Goal: Complete application form: Complete application form

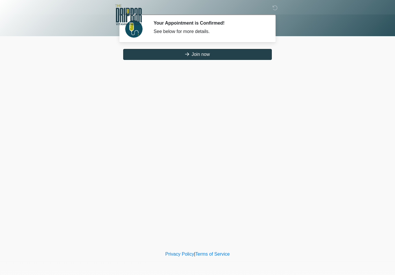
click at [199, 53] on button "Join now" at bounding box center [197, 54] width 149 height 11
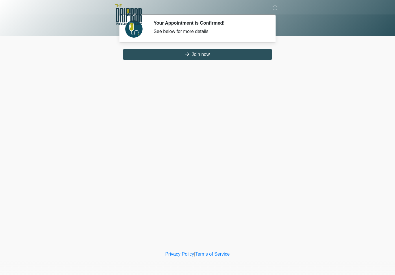
click at [196, 50] on button "Join now" at bounding box center [197, 54] width 149 height 11
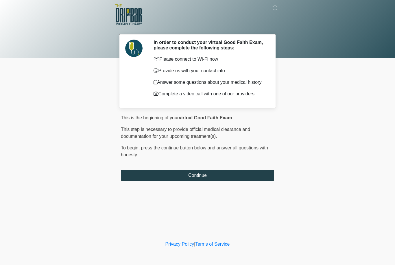
click at [194, 177] on button "Continue" at bounding box center [197, 175] width 153 height 11
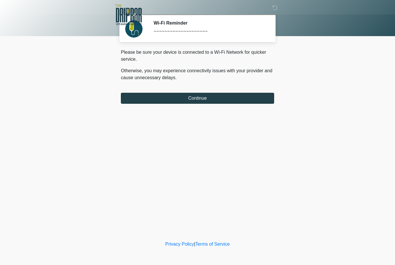
click at [204, 102] on button "Continue" at bounding box center [197, 98] width 153 height 11
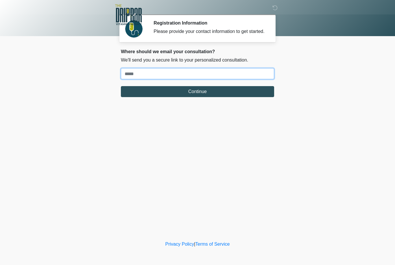
click at [135, 75] on input "Where should we email your treatment plan?" at bounding box center [197, 73] width 153 height 11
click at [198, 97] on button "Continue" at bounding box center [197, 91] width 153 height 11
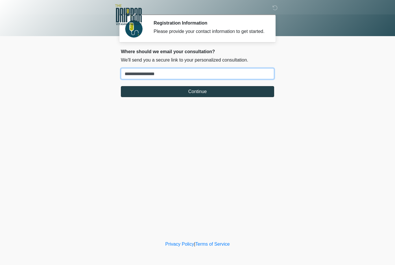
type input "**********"
click at [228, 97] on button "Continue" at bounding box center [197, 91] width 153 height 11
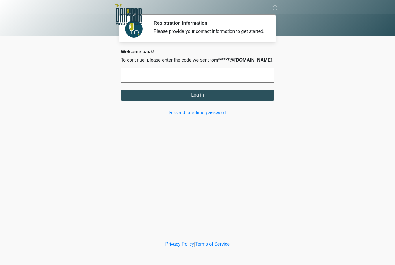
click at [127, 82] on input "text" at bounding box center [197, 75] width 153 height 14
type input "******"
click at [220, 101] on button "Log in" at bounding box center [197, 95] width 153 height 11
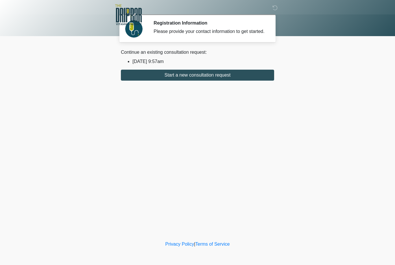
click at [201, 262] on div "Privacy Policy | Terms of Service" at bounding box center [197, 253] width 395 height 24
click at [128, 62] on div "Continue an existing consultation request: 2025/08/11 9:57am Start a new consul…" at bounding box center [197, 65] width 153 height 32
click at [128, 56] on div "Continue an existing consultation request:" at bounding box center [197, 52] width 153 height 7
click at [127, 56] on div "Continue an existing consultation request:" at bounding box center [197, 52] width 153 height 7
click at [153, 56] on div "Continue an existing consultation request:" at bounding box center [197, 52] width 153 height 7
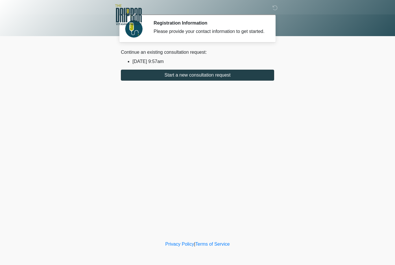
click at [192, 81] on button "Start a new consultation request" at bounding box center [197, 75] width 153 height 11
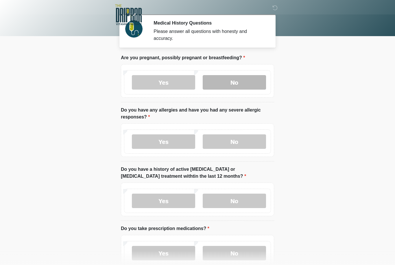
click at [242, 85] on label "No" at bounding box center [234, 82] width 63 height 14
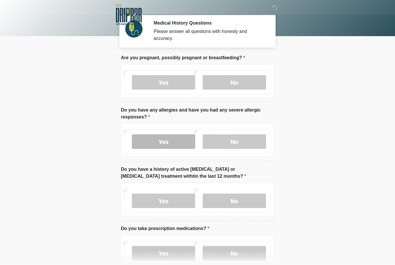
click at [188, 137] on label "Yes" at bounding box center [163, 142] width 63 height 14
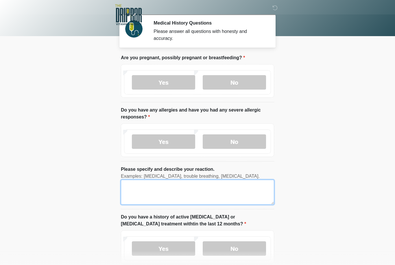
click at [138, 190] on textarea "Please specify and describe your reaction." at bounding box center [197, 192] width 153 height 25
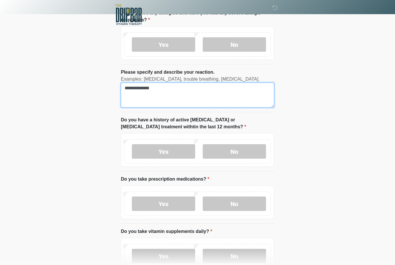
scroll to position [98, 0]
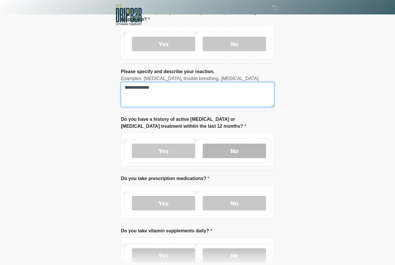
type textarea "**********"
click at [238, 148] on label "No" at bounding box center [234, 151] width 63 height 14
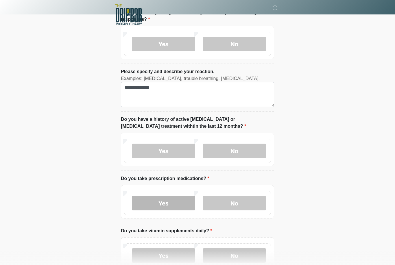
click at [171, 200] on label "Yes" at bounding box center [163, 203] width 63 height 14
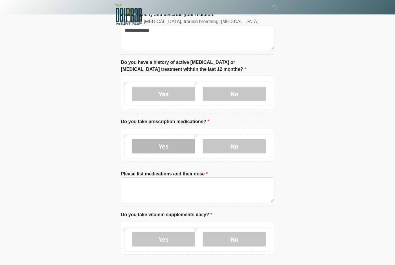
scroll to position [160, 0]
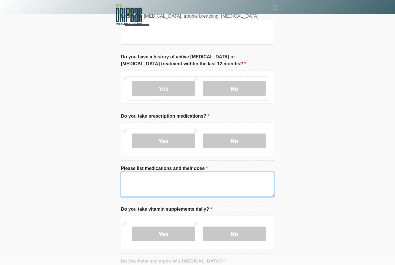
click at [144, 180] on textarea "Please list medications and their dose" at bounding box center [197, 184] width 153 height 25
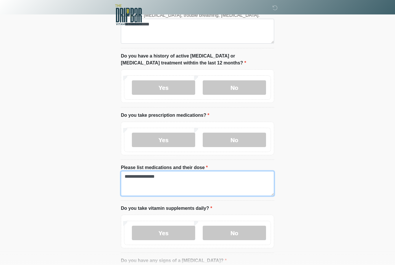
scroll to position [160, 0]
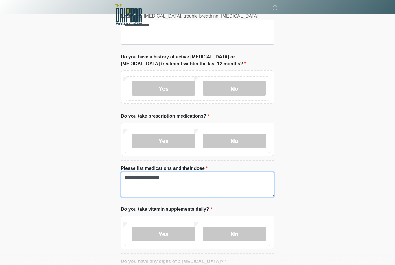
click at [162, 175] on textarea "**********" at bounding box center [197, 184] width 153 height 25
click at [165, 171] on label "Please list medications and their dose" at bounding box center [164, 168] width 87 height 7
click at [165, 172] on textarea "**********" at bounding box center [197, 184] width 153 height 25
click at [165, 177] on textarea "**********" at bounding box center [197, 184] width 153 height 25
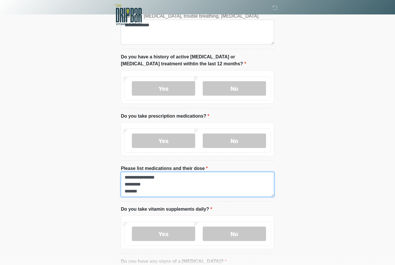
click at [138, 186] on textarea "**********" at bounding box center [197, 184] width 153 height 25
click at [129, 187] on textarea "**********" at bounding box center [197, 184] width 153 height 25
click at [129, 185] on textarea "**********" at bounding box center [197, 184] width 153 height 25
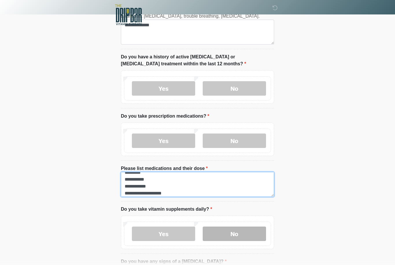
type textarea "**********"
click at [237, 232] on label "No" at bounding box center [234, 234] width 63 height 14
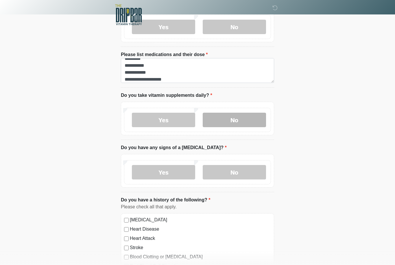
scroll to position [276, 0]
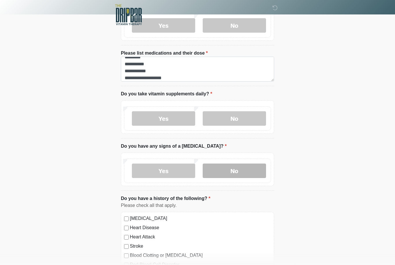
click at [234, 170] on label "No" at bounding box center [234, 171] width 63 height 14
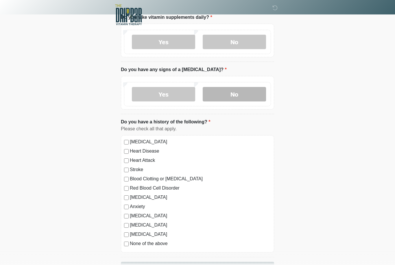
scroll to position [366, 0]
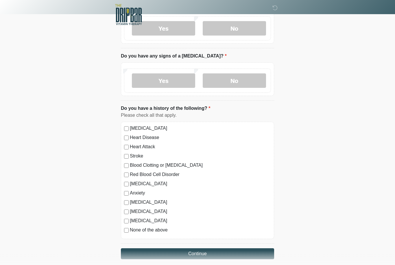
click at [126, 181] on div "Depression" at bounding box center [197, 184] width 147 height 7
click at [203, 251] on button "Continue" at bounding box center [197, 254] width 153 height 11
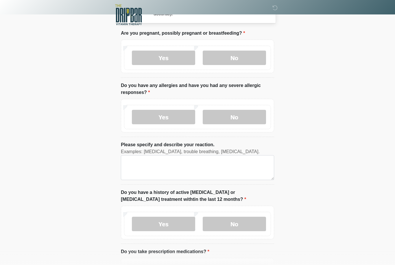
click at [212, 241] on html "‎ ‎ ‎ ‎ ‎ ‎ ‎ ‎ ‎ ‎ Medical History Questions Please answer all questions with …" at bounding box center [197, 107] width 395 height 265
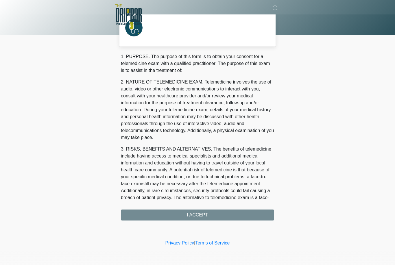
scroll to position [0, 0]
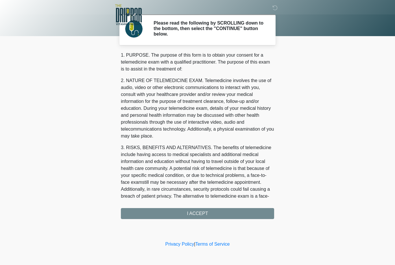
click at [237, 209] on div "1. PURPOSE. The purpose of this form is to obtain your consent for a telemedici…" at bounding box center [197, 136] width 153 height 168
click at [205, 213] on div "1. PURPOSE. The purpose of this form is to obtain your consent for a telemedici…" at bounding box center [197, 136] width 153 height 168
click at [234, 211] on div "1. PURPOSE. The purpose of this form is to obtain your consent for a telemedici…" at bounding box center [197, 136] width 153 height 168
click at [234, 210] on div "1. PURPOSE. The purpose of this form is to obtain your consent for a telemedici…" at bounding box center [197, 136] width 153 height 168
click at [231, 210] on div "1. PURPOSE. The purpose of this form is to obtain your consent for a telemedici…" at bounding box center [197, 136] width 153 height 168
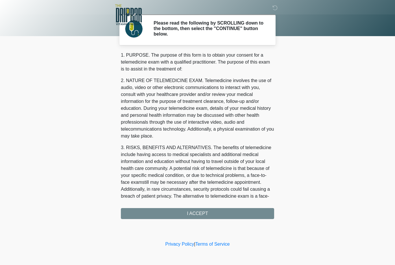
click at [226, 211] on div "1. PURPOSE. The purpose of this form is to obtain your consent for a telemedici…" at bounding box center [197, 136] width 153 height 168
click at [224, 209] on div "1. PURPOSE. The purpose of this form is to obtain your consent for a telemedici…" at bounding box center [197, 136] width 153 height 168
click at [212, 213] on div "1. PURPOSE. The purpose of this form is to obtain your consent for a telemedici…" at bounding box center [197, 136] width 153 height 168
click at [199, 214] on div "1. PURPOSE. The purpose of this form is to obtain your consent for a telemedici…" at bounding box center [197, 136] width 153 height 168
click at [232, 212] on div "1. PURPOSE. The purpose of this form is to obtain your consent for a telemedici…" at bounding box center [197, 136] width 153 height 168
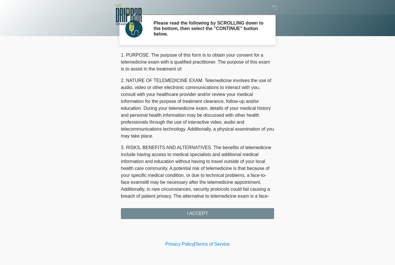
click at [207, 215] on div "1. PURPOSE. The purpose of this form is to obtain your consent for a telemedici…" at bounding box center [197, 136] width 153 height 168
click at [259, 212] on div "1. PURPOSE. The purpose of this form is to obtain your consent for a telemedici…" at bounding box center [197, 136] width 153 height 168
click at [206, 213] on div "1. PURPOSE. The purpose of this form is to obtain your consent for a telemedici…" at bounding box center [197, 136] width 153 height 168
click at [202, 210] on div "1. PURPOSE. The purpose of this form is to obtain your consent for a telemedici…" at bounding box center [197, 136] width 153 height 168
click at [221, 215] on div "1. PURPOSE. The purpose of this form is to obtain your consent for a telemedici…" at bounding box center [197, 136] width 153 height 168
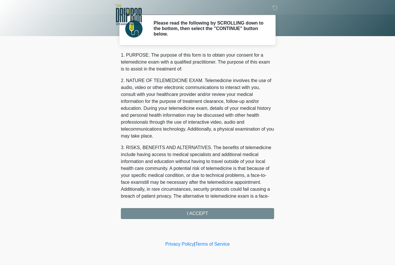
click at [231, 214] on div "1. PURPOSE. The purpose of this form is to obtain your consent for a telemedici…" at bounding box center [197, 136] width 153 height 168
click at [201, 214] on div "1. PURPOSE. The purpose of this form is to obtain your consent for a telemedici…" at bounding box center [197, 136] width 153 height 168
click at [238, 213] on div "1. PURPOSE. The purpose of this form is to obtain your consent for a telemedici…" at bounding box center [197, 136] width 153 height 168
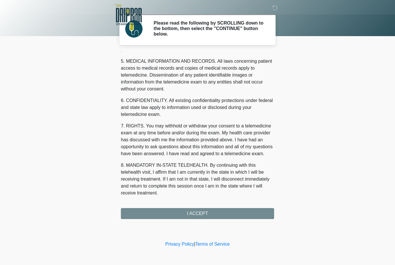
scroll to position [186, 0]
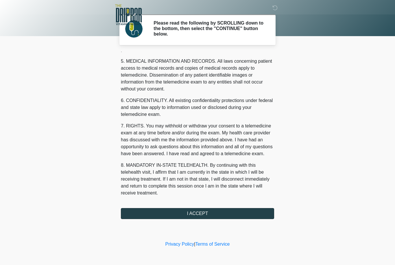
click at [235, 211] on button "I ACCEPT" at bounding box center [197, 213] width 153 height 11
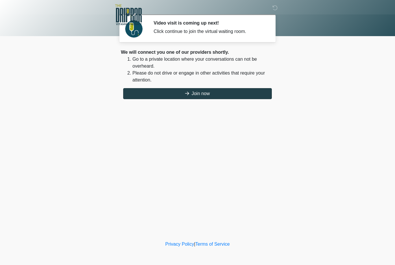
click at [214, 91] on button "Join now" at bounding box center [197, 93] width 149 height 11
